Goal: Use online tool/utility: Utilize a website feature to perform a specific function

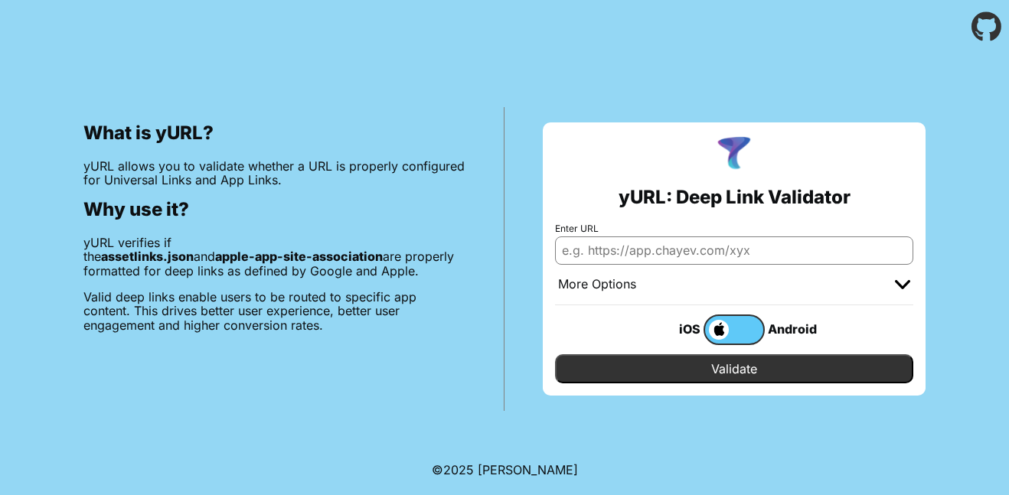
click at [615, 257] on input "Enter URL" at bounding box center [734, 251] width 358 height 28
type input "e"
type input "e.g.http/sun [DOMAIN_NAME]"
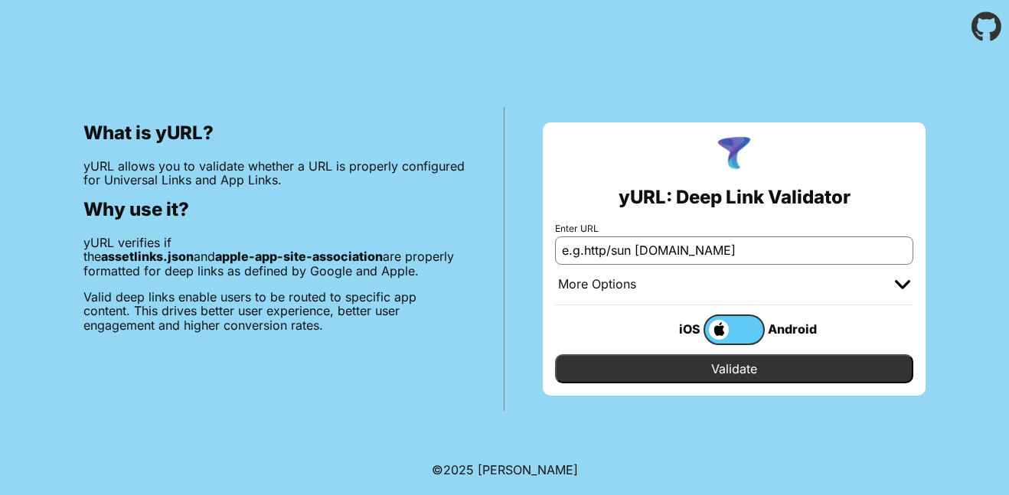
click at [635, 359] on input "Validate" at bounding box center [734, 369] width 358 height 29
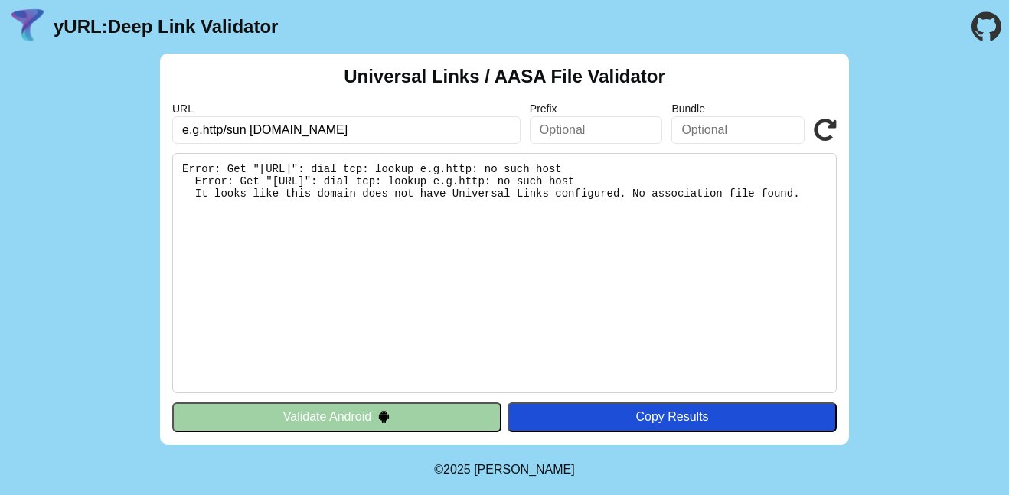
click at [597, 136] on input "text" at bounding box center [596, 130] width 133 height 28
click at [619, 423] on div "Copy Results" at bounding box center [672, 417] width 314 height 14
click at [623, 426] on button "Copy Results" at bounding box center [672, 417] width 329 height 29
click at [992, 23] on icon "Go to the GitHub project" at bounding box center [987, 27] width 30 height 54
click at [633, 132] on input "text" at bounding box center [596, 130] width 133 height 28
